Goal: Information Seeking & Learning: Learn about a topic

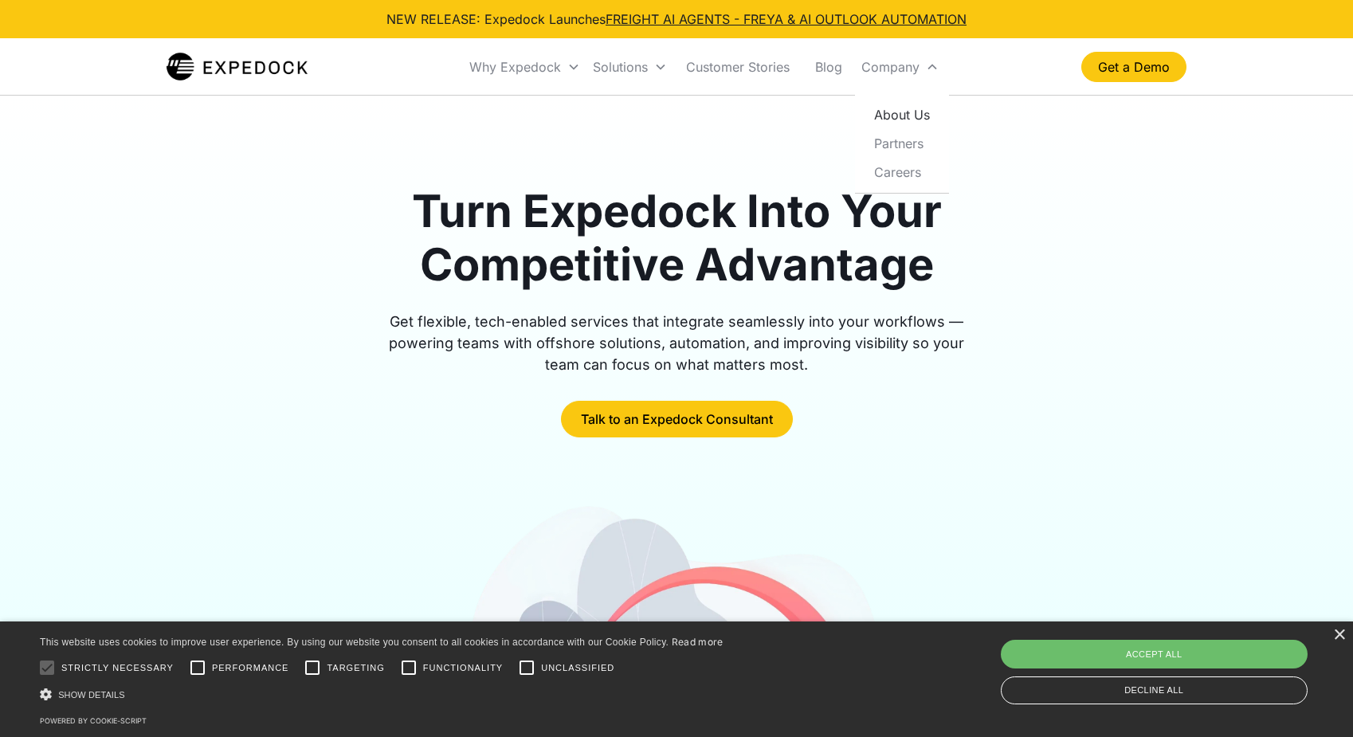
click at [901, 108] on link "About Us" at bounding box center [901, 114] width 81 height 29
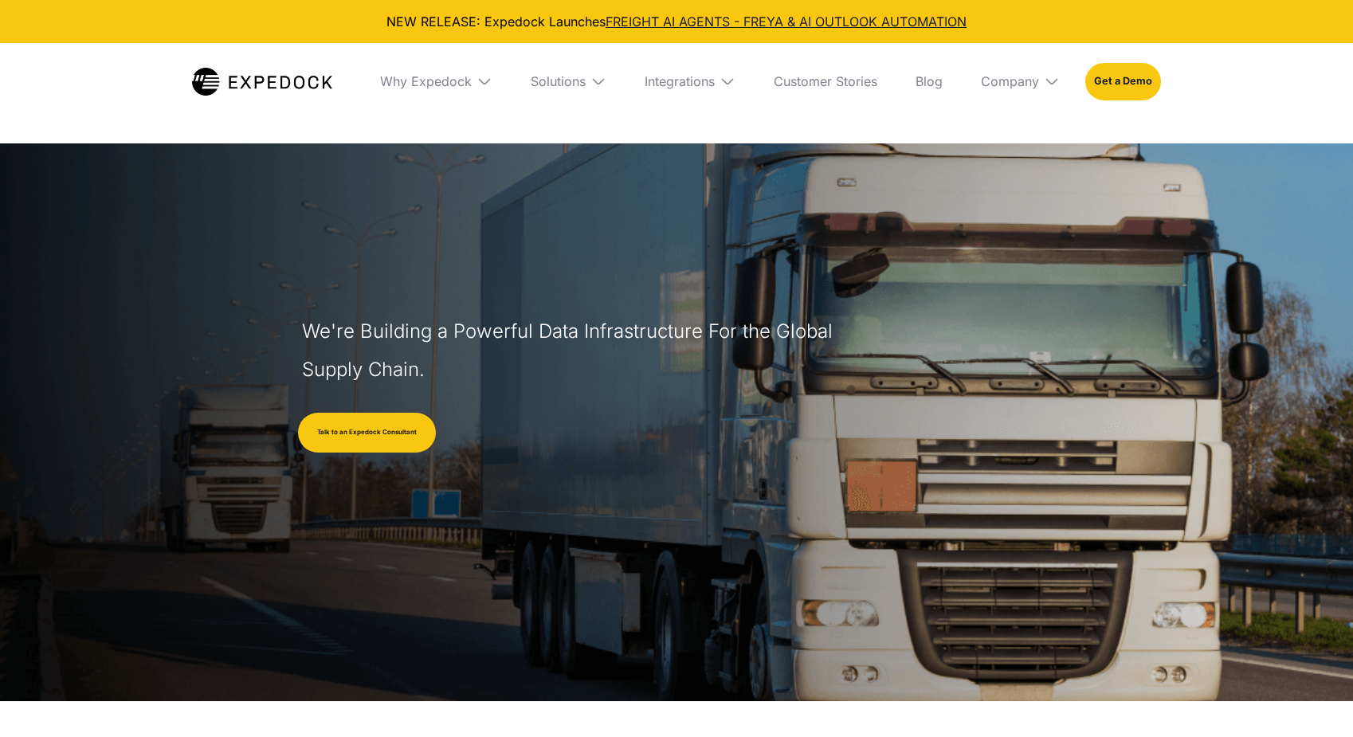
select select
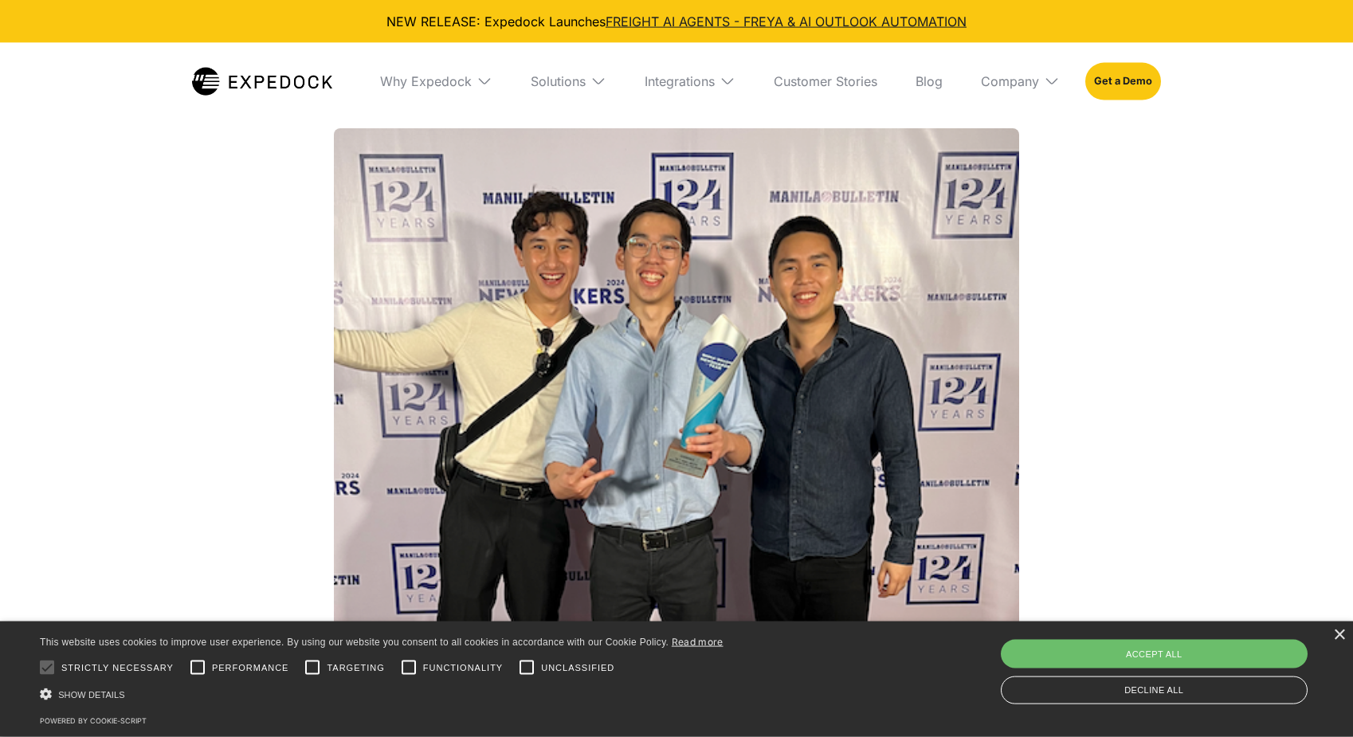
scroll to position [2275, 0]
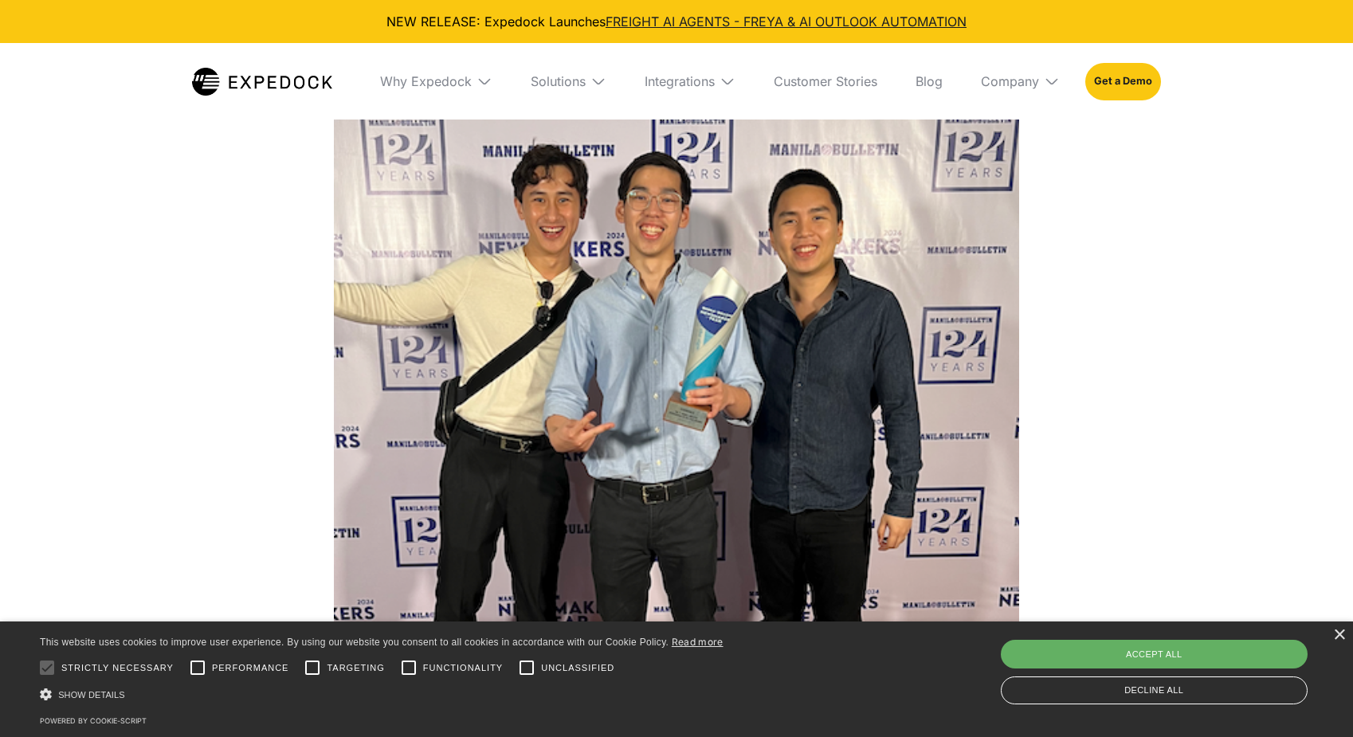
click at [1177, 660] on div "Accept all" at bounding box center [1155, 654] width 308 height 29
checkbox input "true"
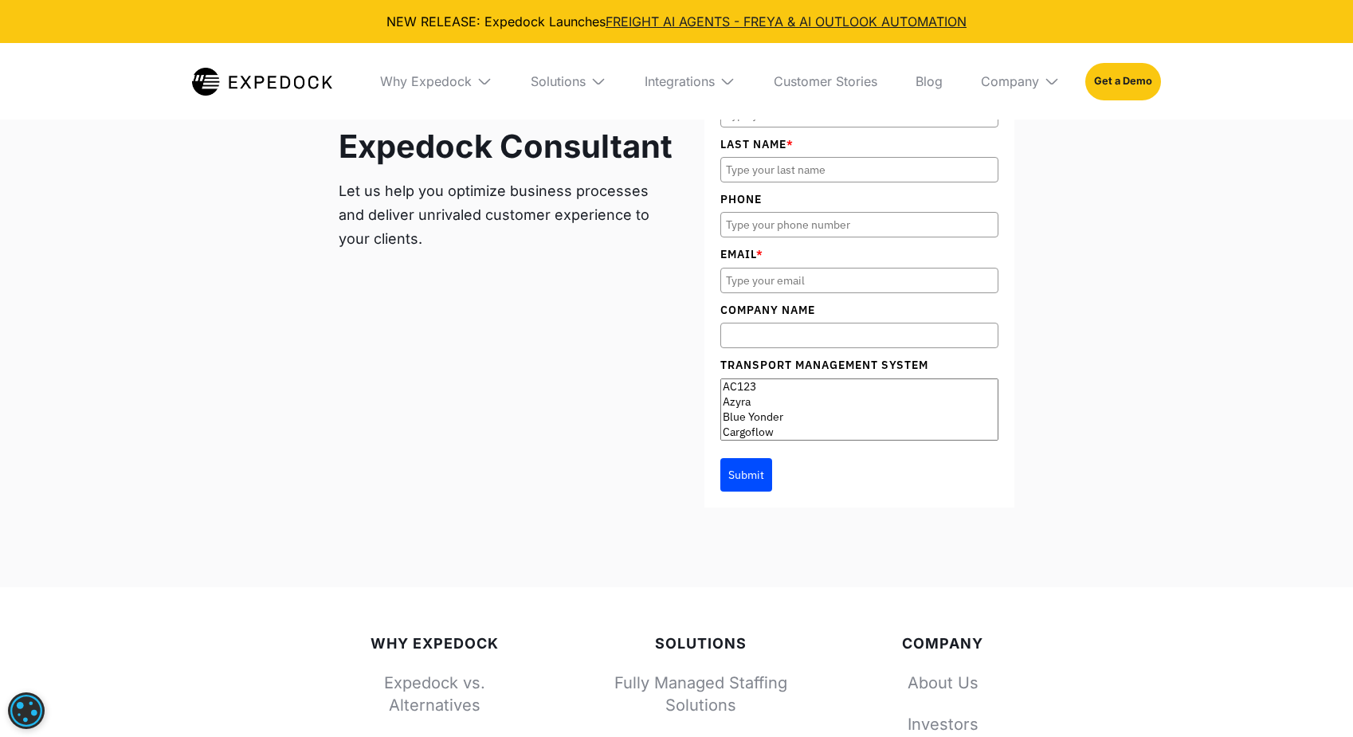
scroll to position [6664, 0]
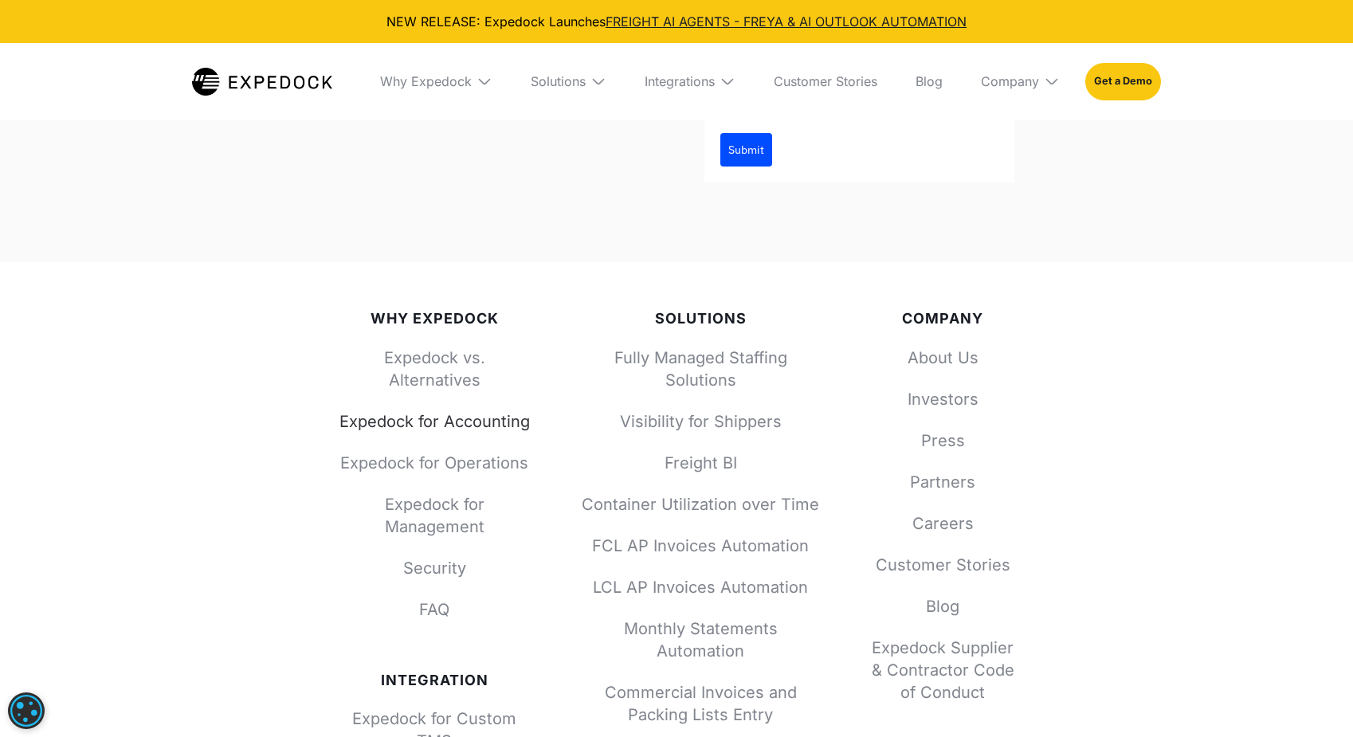
click at [426, 410] on link "Expedock for Accounting" at bounding box center [434, 421] width 191 height 22
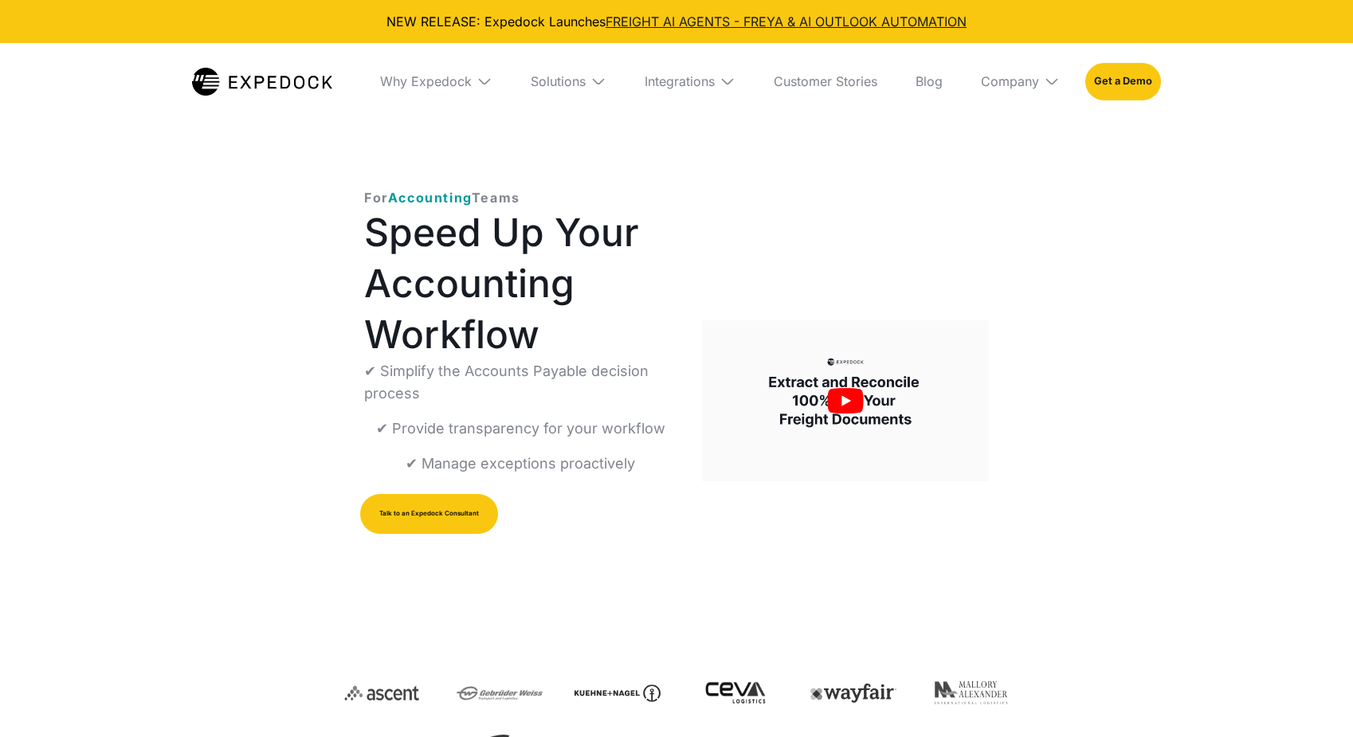
select select
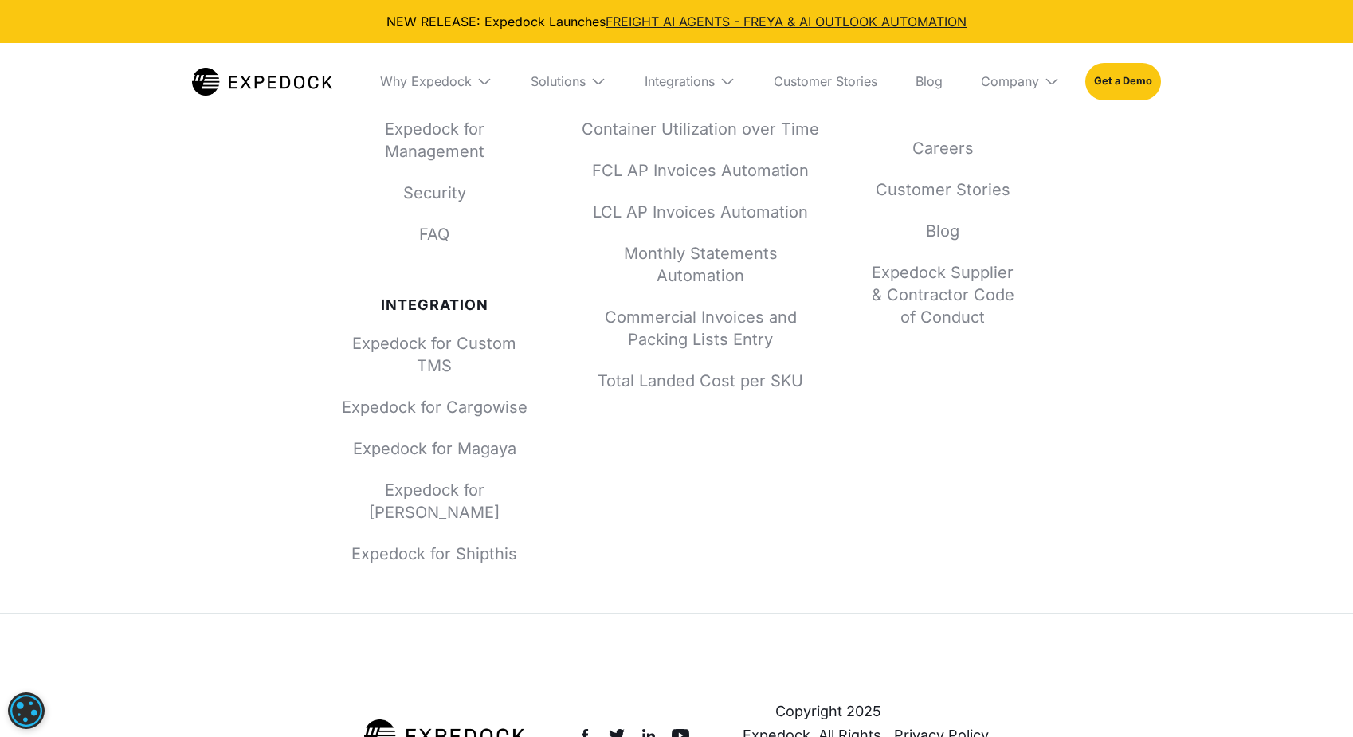
scroll to position [6379, 0]
